Goal: Task Accomplishment & Management: Manage account settings

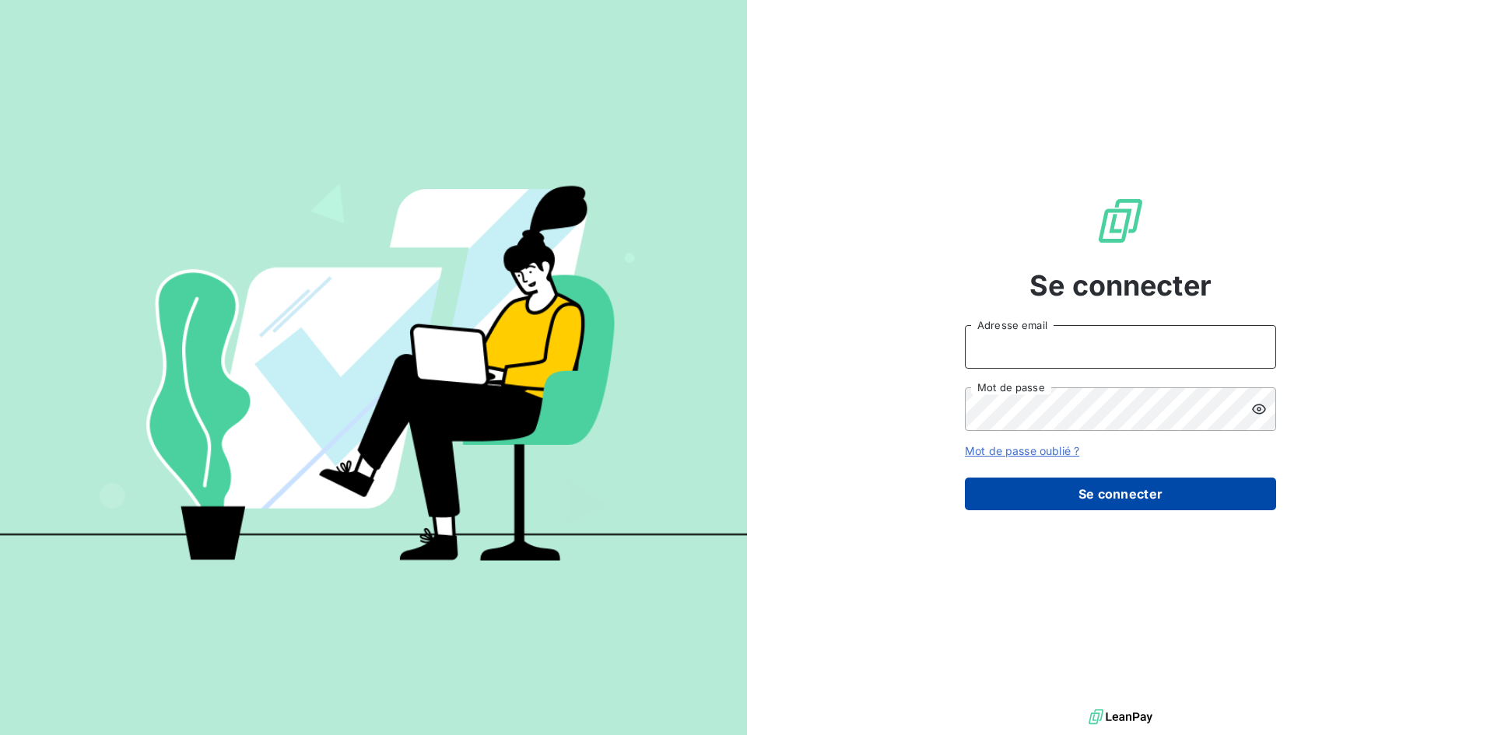
type input "[EMAIL_ADDRESS][DOMAIN_NAME]"
click at [1109, 492] on button "Se connecter" at bounding box center [1120, 494] width 311 height 33
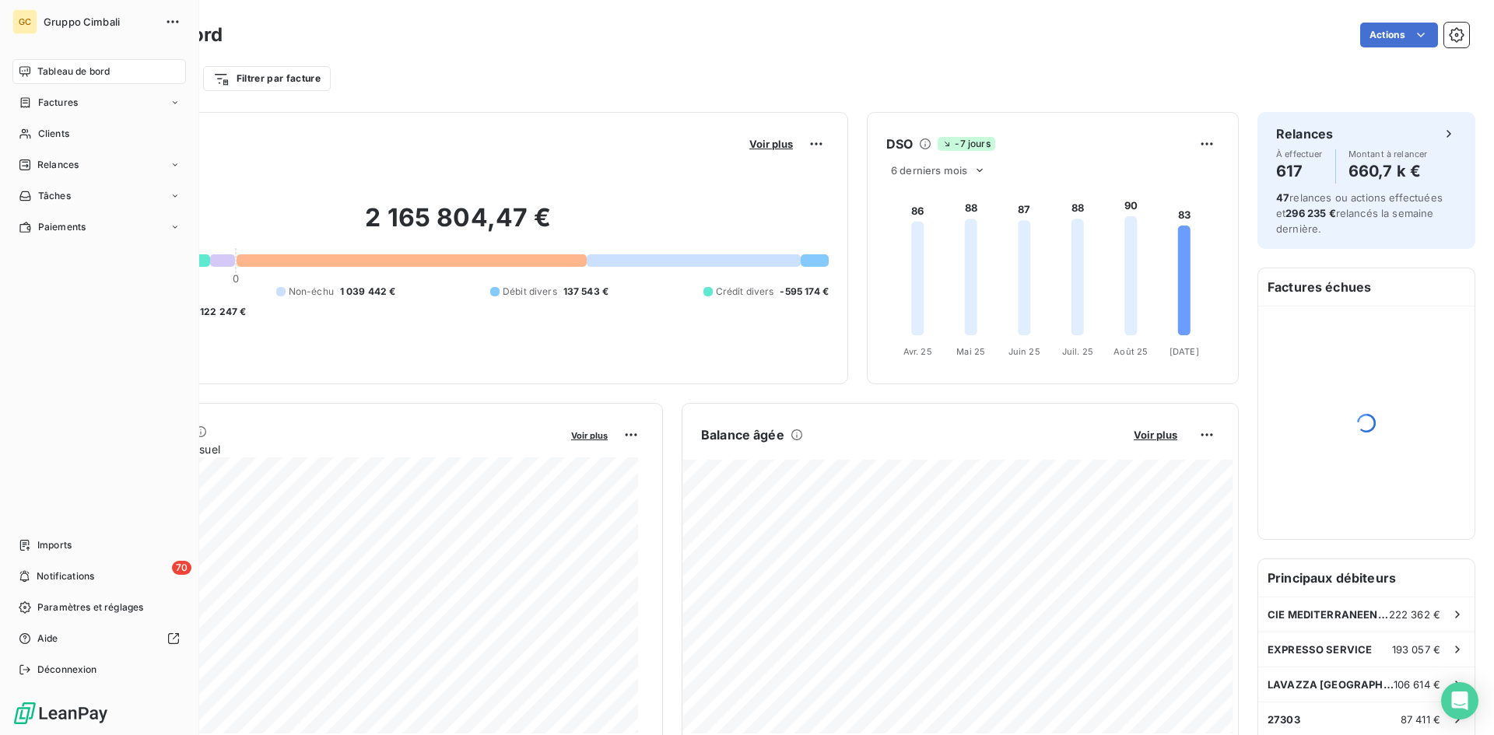
click at [41, 138] on span "Clients" at bounding box center [53, 134] width 31 height 14
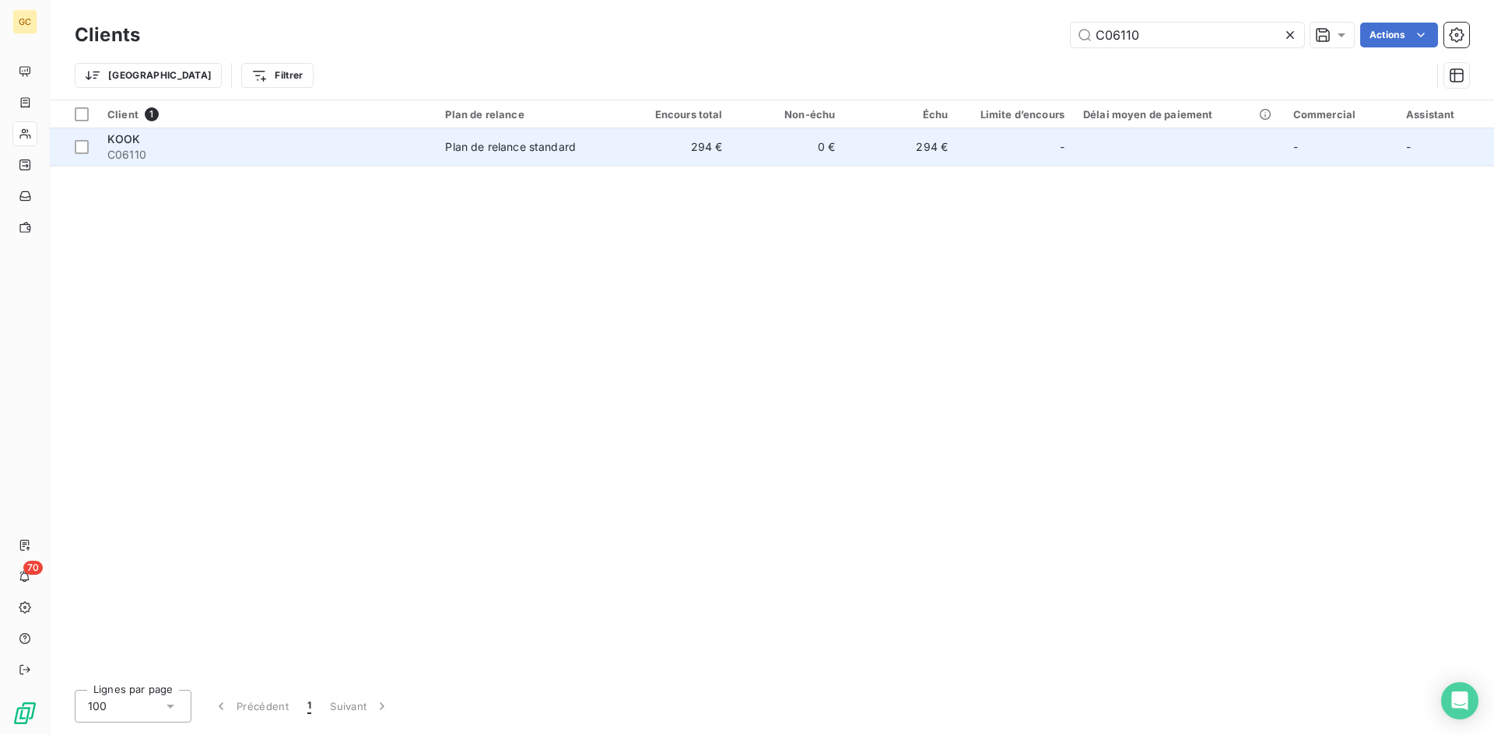
type input "C06110"
click at [144, 141] on div "KOOK" at bounding box center [266, 139] width 319 height 16
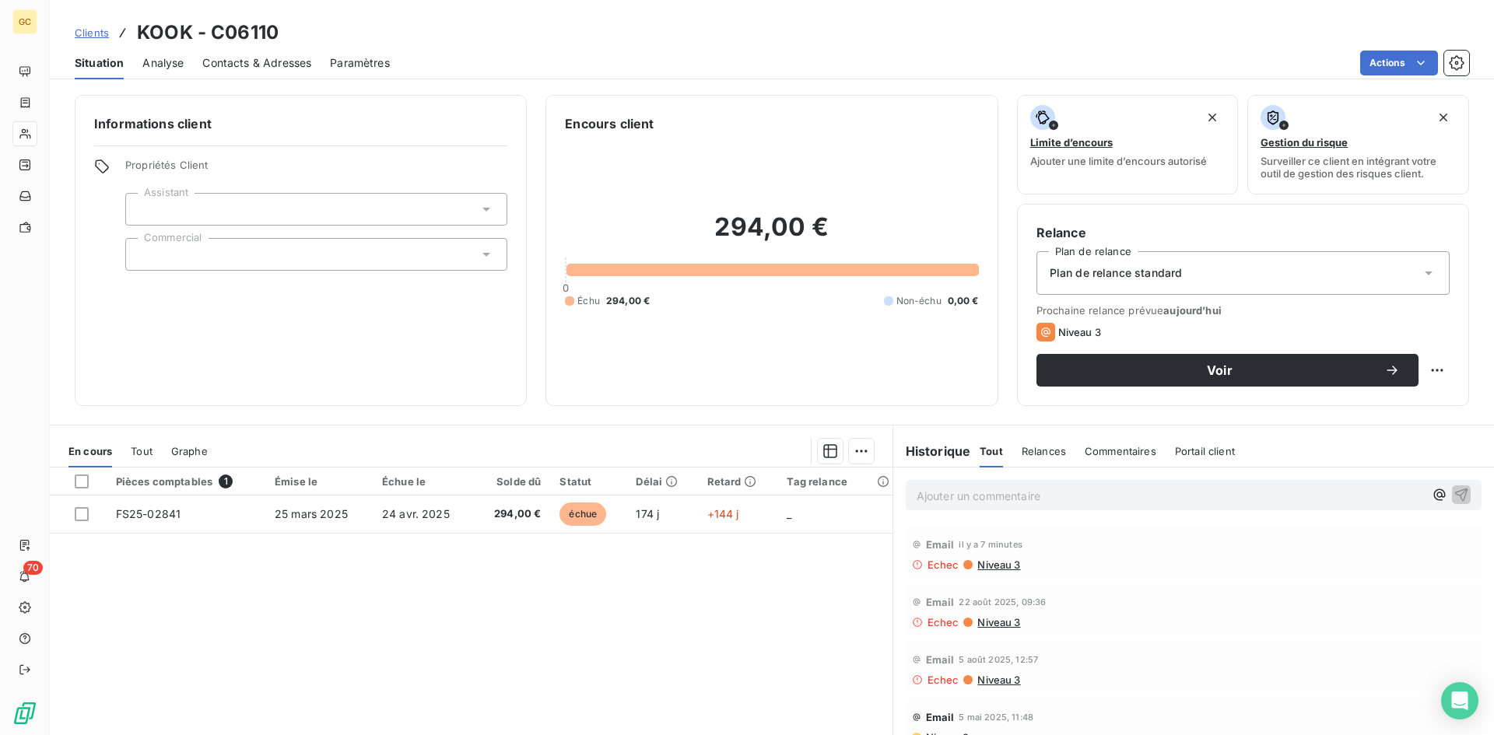
click at [254, 59] on span "Contacts & Adresses" at bounding box center [256, 63] width 109 height 16
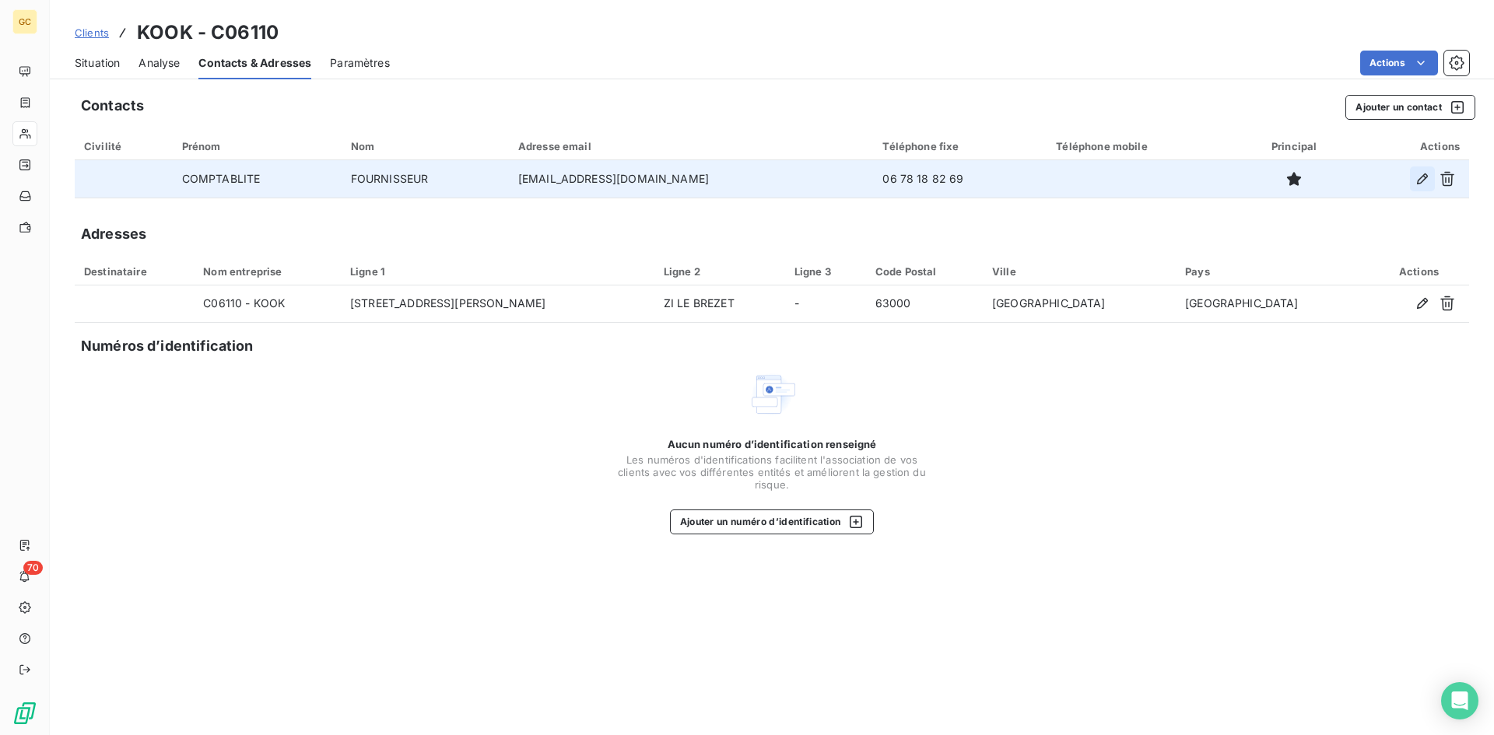
click at [1421, 184] on icon "button" at bounding box center [1422, 179] width 16 height 16
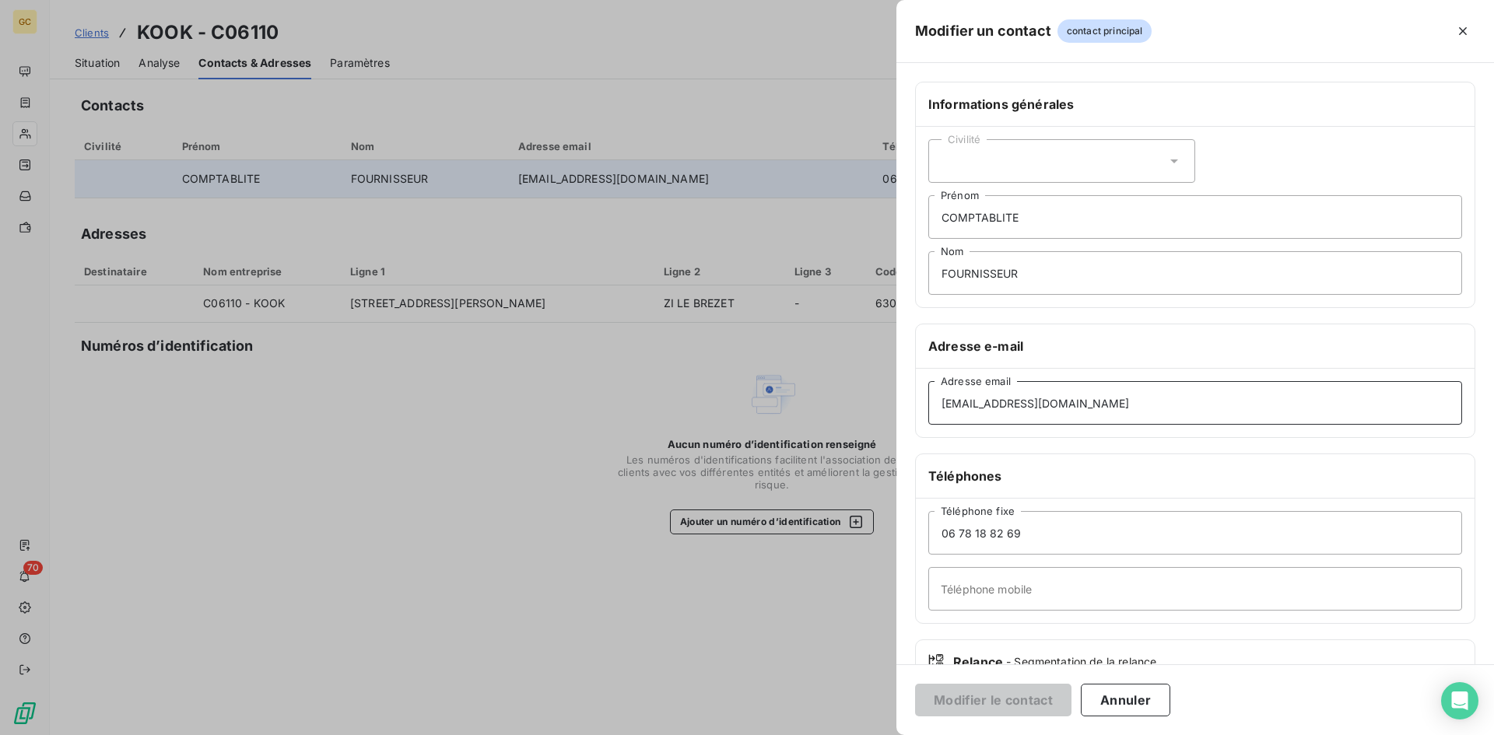
drag, startPoint x: 1117, startPoint y: 401, endPoint x: 694, endPoint y: 405, distance: 423.2
click at [694, 734] on div "Modifier un contact contact principal Informations générales Civilité COMPTABLI…" at bounding box center [747, 735] width 1494 height 0
paste input "[EMAIL_ADDRESS][DOMAIN_NAME]"
type input "[EMAIL_ADDRESS][DOMAIN_NAME]"
click at [1016, 702] on button "Modifier le contact" at bounding box center [993, 700] width 156 height 33
